Goal: Task Accomplishment & Management: Complete application form

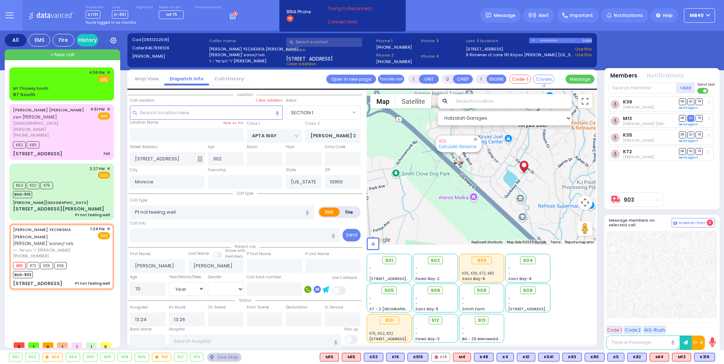
select select "SECTION 1"
select select "Year"
select select "[DEMOGRAPHIC_DATA]"
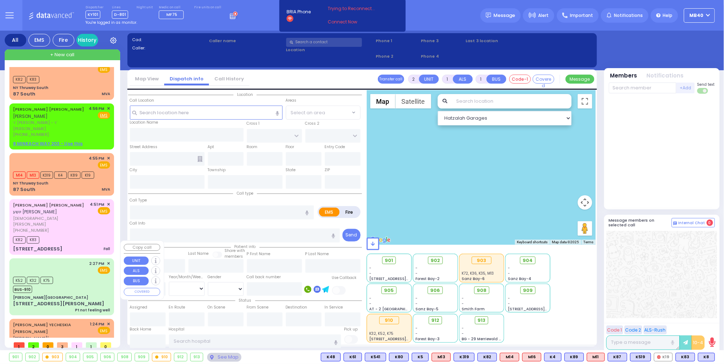
scroll to position [87, 0]
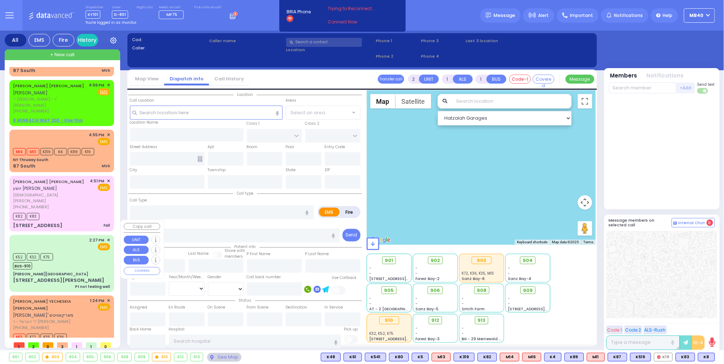
type input "4"
select select
type input "MVA"
radio input "true"
select select
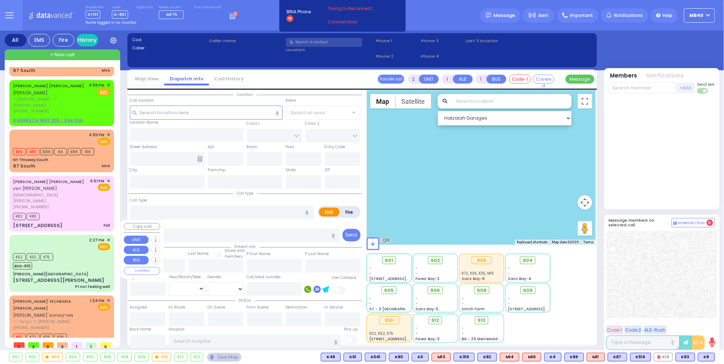
type input "16:55"
select select "Hatzalah Garages"
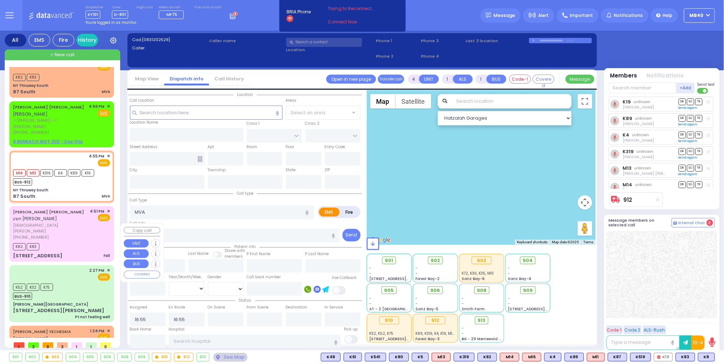
type input "NY Thruway South"
type input "87 South"
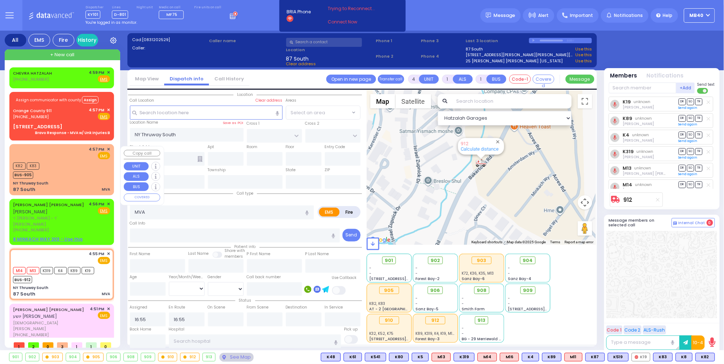
scroll to position [0, 0]
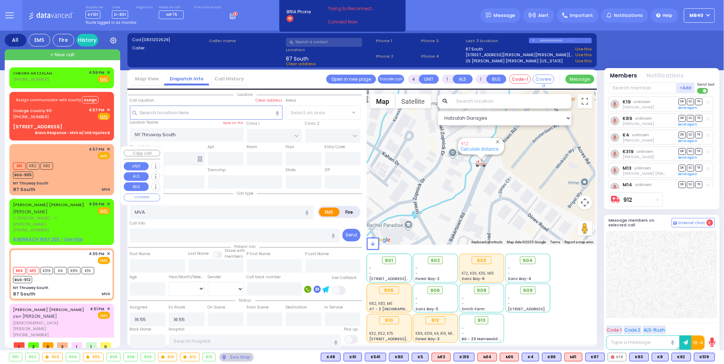
click at [78, 179] on div "M11 K82 K83 BUS-905" at bounding box center [61, 170] width 97 height 18
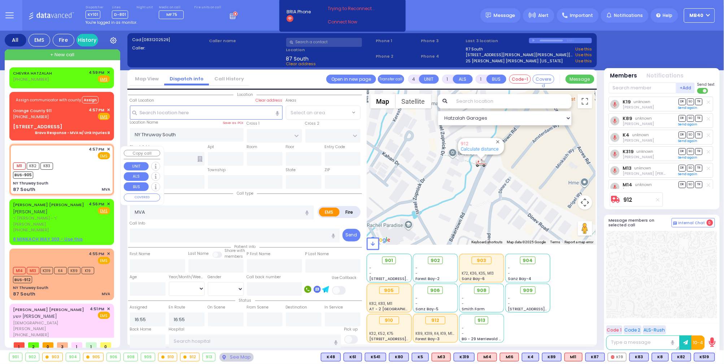
select select
radio input "true"
select select
type input "16:57"
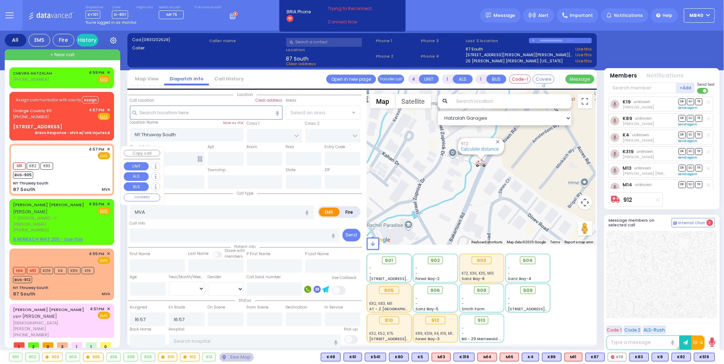
select select "Hatzalah Garages"
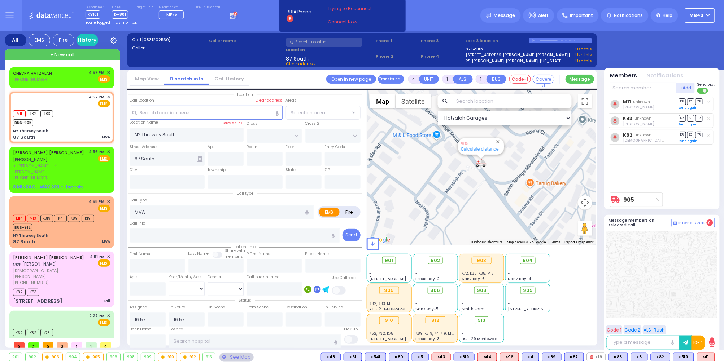
click at [199, 358] on div "912" at bounding box center [189, 357] width 19 height 8
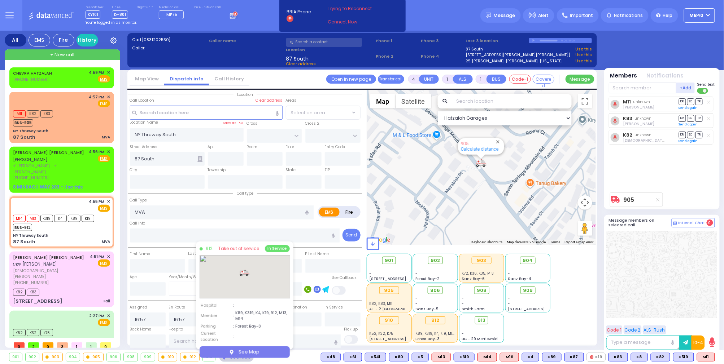
select select
radio input "true"
select select
type input "16:55"
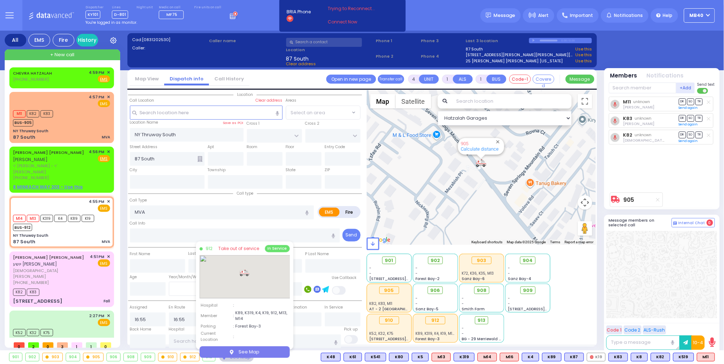
select select "Hatzalah Garages"
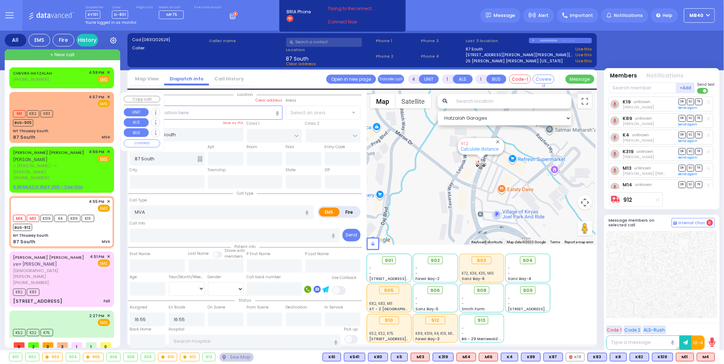
click at [72, 120] on div "M11 K82 K83 BUS-905" at bounding box center [61, 118] width 97 height 18
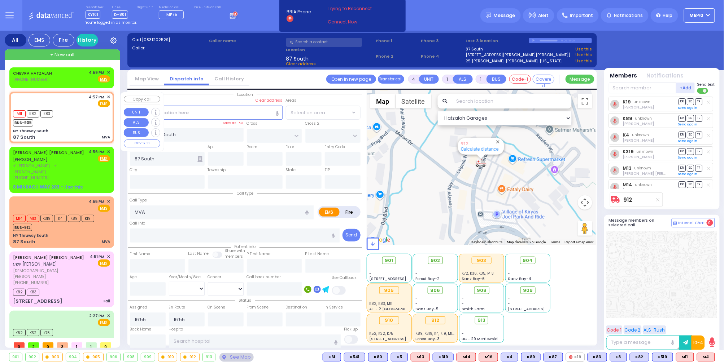
select select
radio input "true"
select select
type input "16:57"
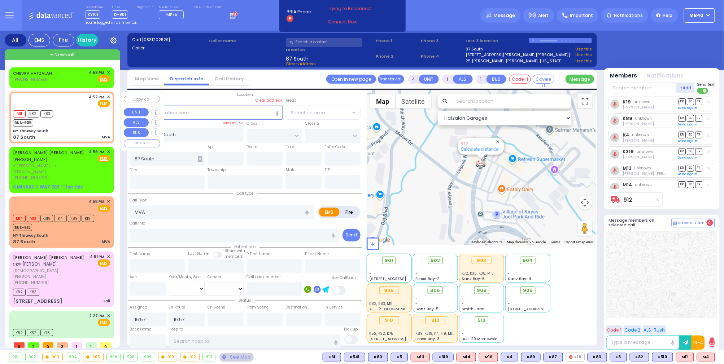
select select "Hatzalah Garages"
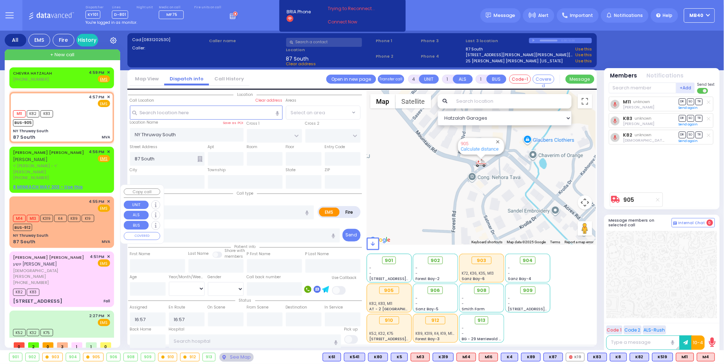
click at [80, 233] on div "NY Thruway South" at bounding box center [61, 235] width 97 height 5
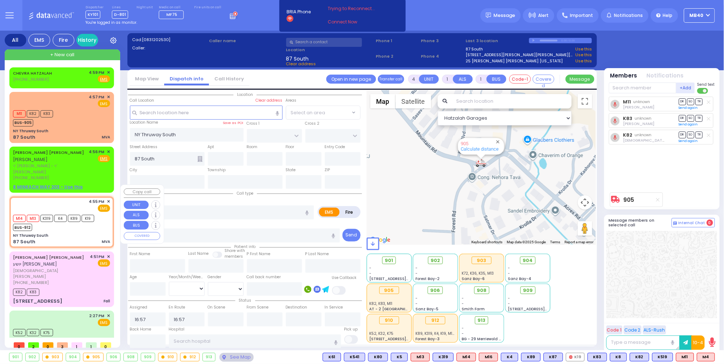
select select
radio input "true"
select select
type input "16:55"
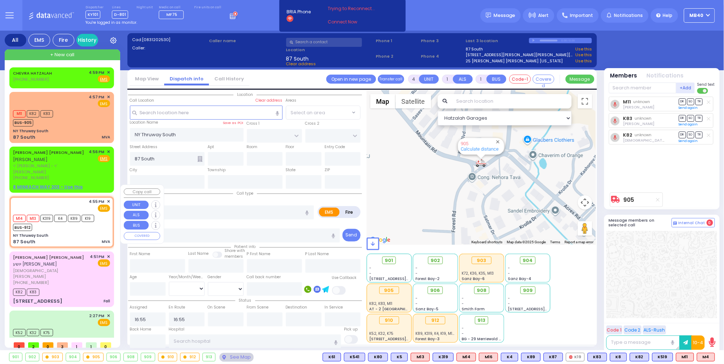
select select "Hatzalah Garages"
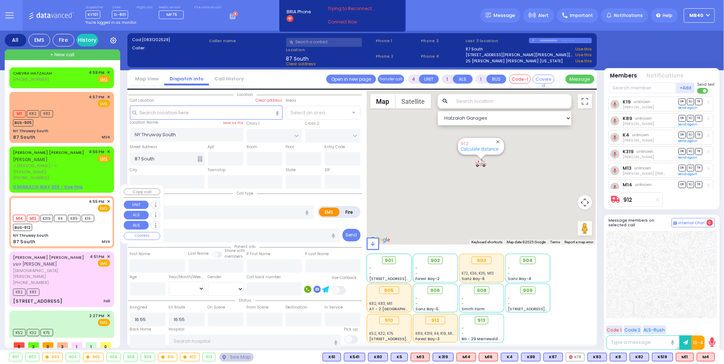
click at [29, 224] on span "BUS-912" at bounding box center [22, 227] width 19 height 7
select select
radio input "true"
select select
select select "Hatzalah Garages"
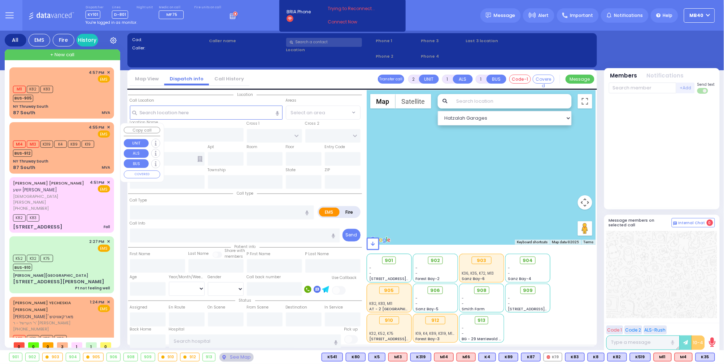
click at [75, 159] on div "NY Thruway South" at bounding box center [61, 161] width 97 height 5
type input "4"
select select
type input "MVA"
radio input "true"
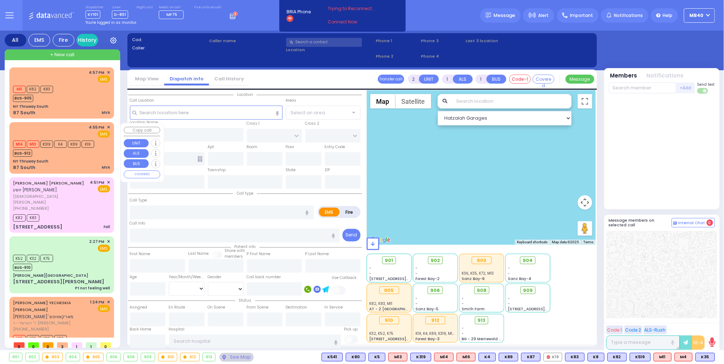
select select
type input "16:55"
select select "Hatzalah Garages"
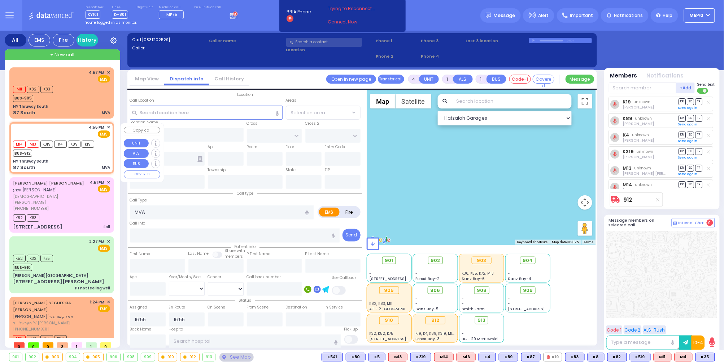
type input "NY Thruway South"
type input "87 South"
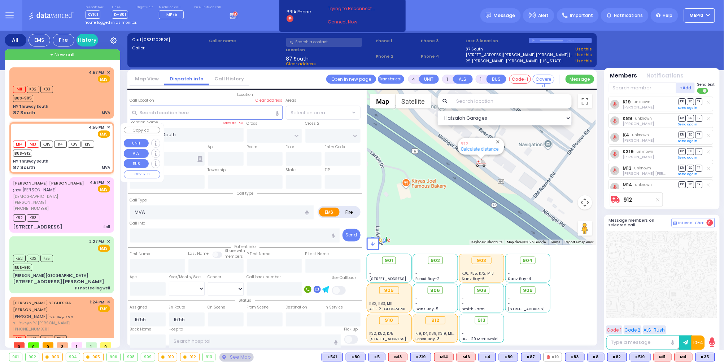
click at [29, 155] on span "BUS-912" at bounding box center [22, 153] width 19 height 7
select select
radio input "true"
select select
select select "Hatzalah Garages"
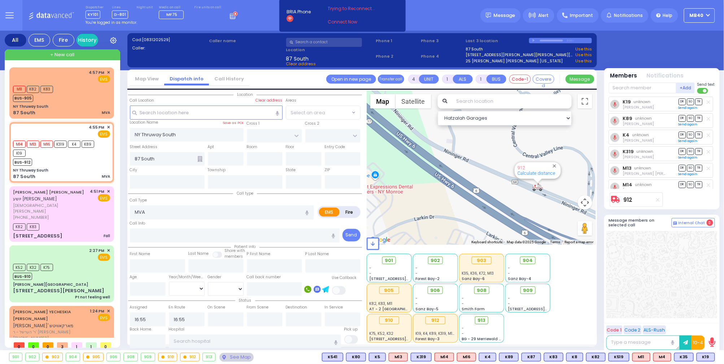
select select
radio input "true"
select select
select select "Hatzalah Garages"
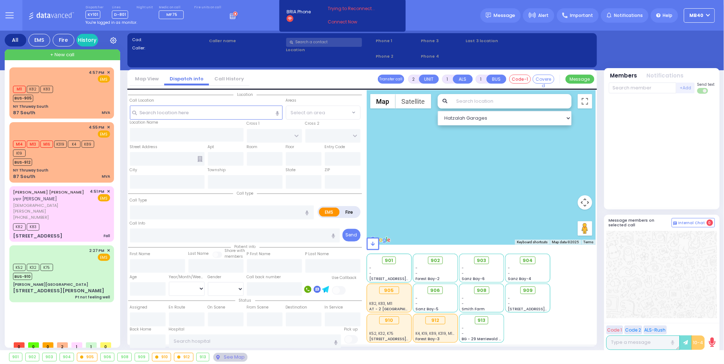
select select
radio input "true"
select select
type input "17:06"
select select
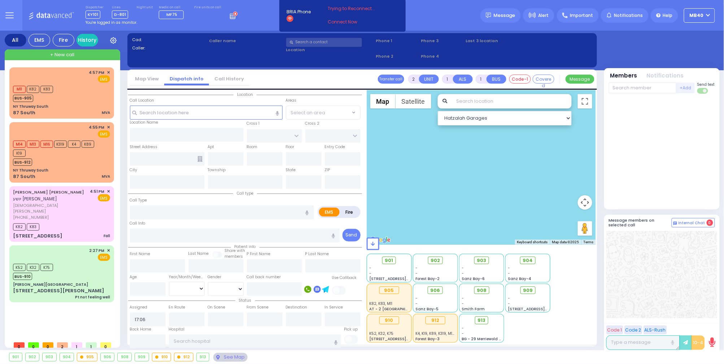
radio input "true"
select select
select select "Hatzalah Garages"
